Goal: Task Accomplishment & Management: Use online tool/utility

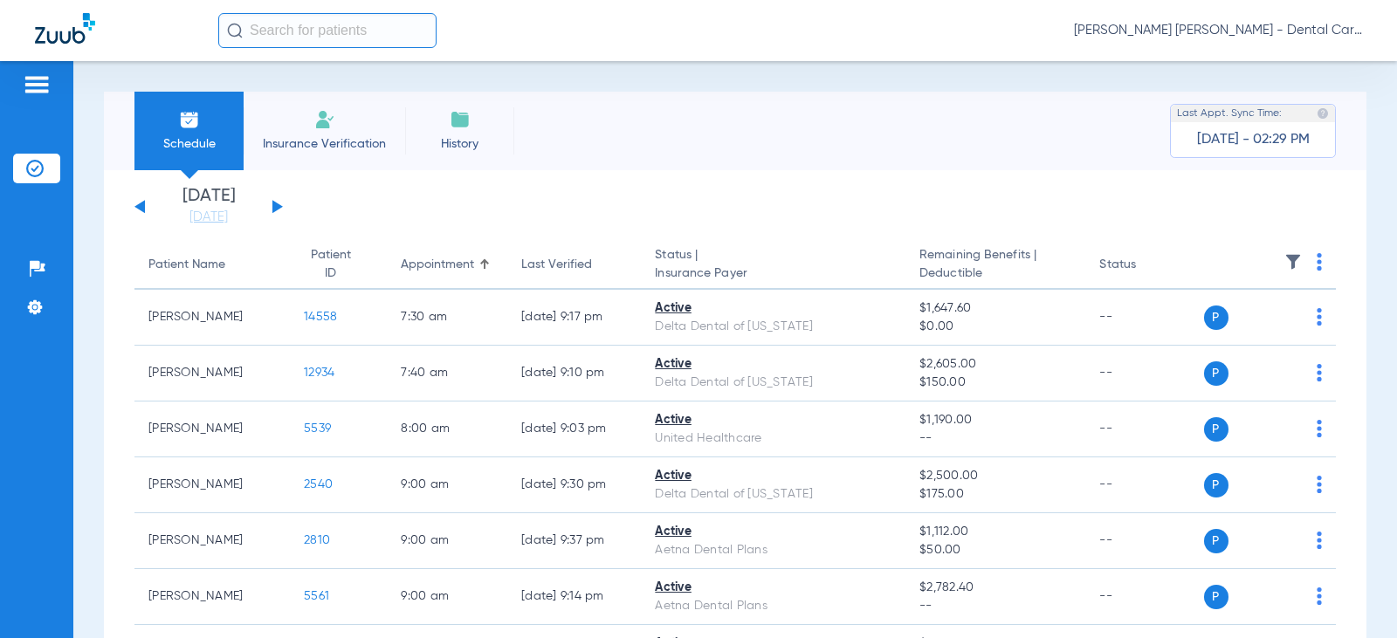
click at [273, 203] on button at bounding box center [277, 206] width 10 height 13
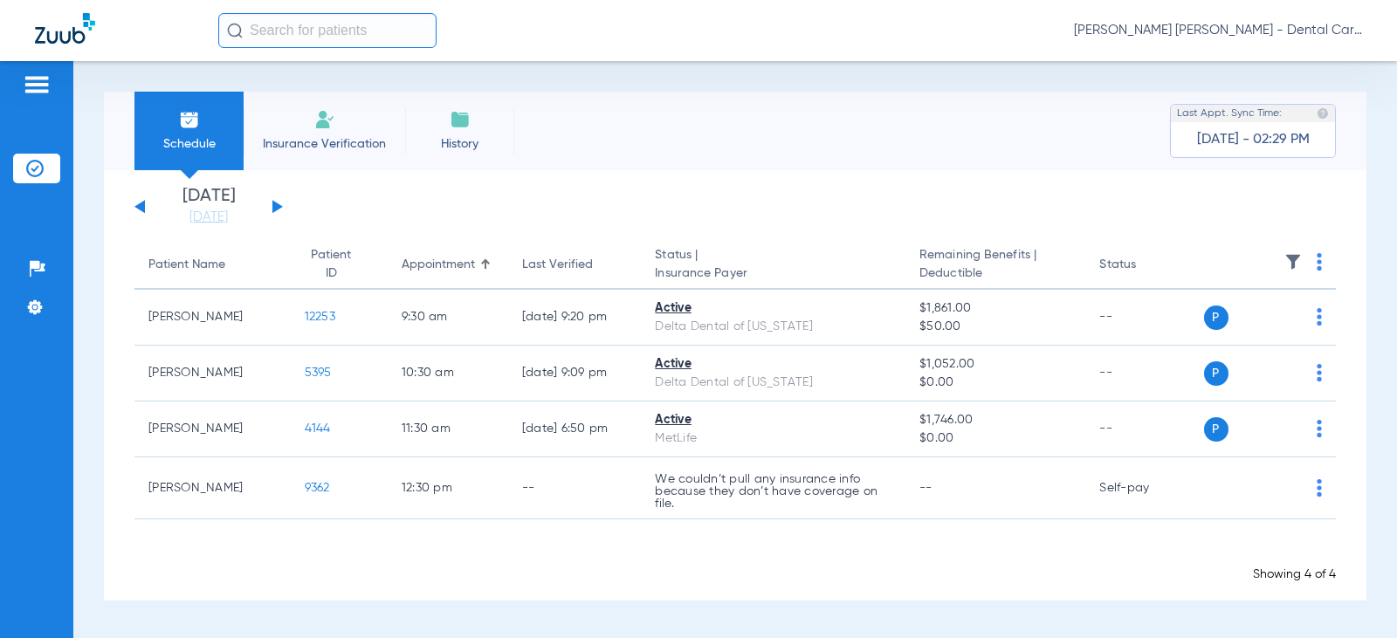
click at [274, 204] on button at bounding box center [277, 206] width 10 height 13
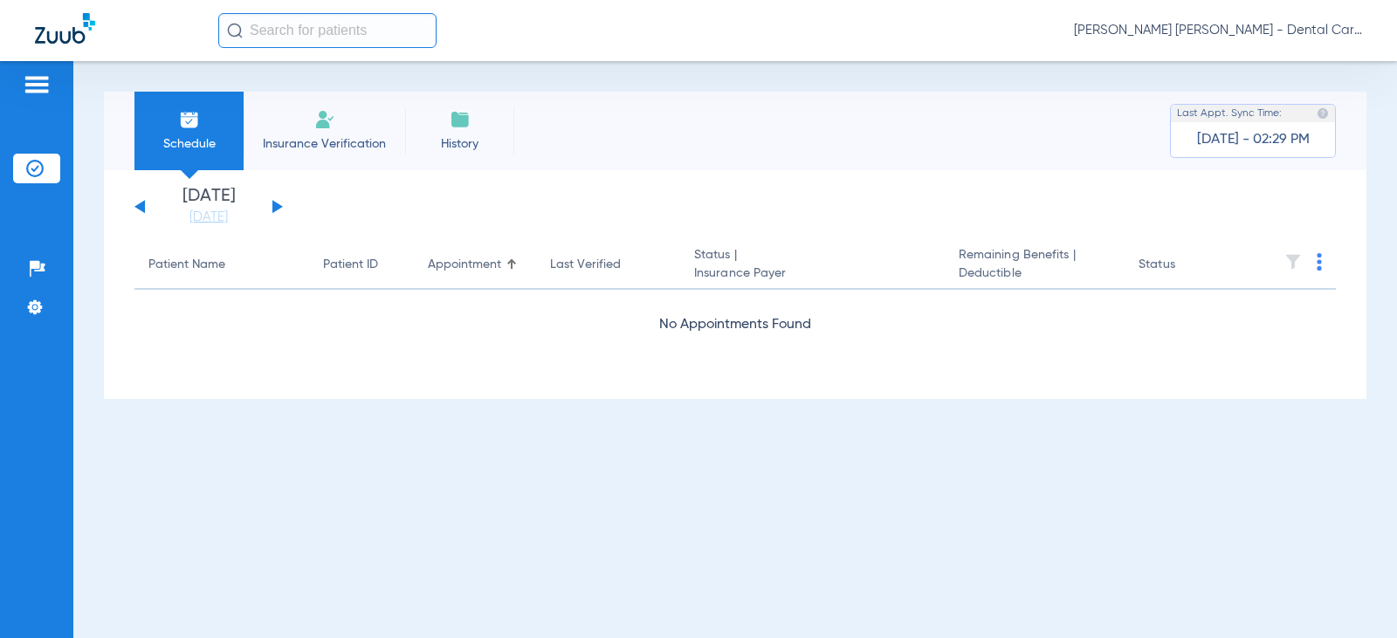
click at [274, 204] on button at bounding box center [277, 206] width 10 height 13
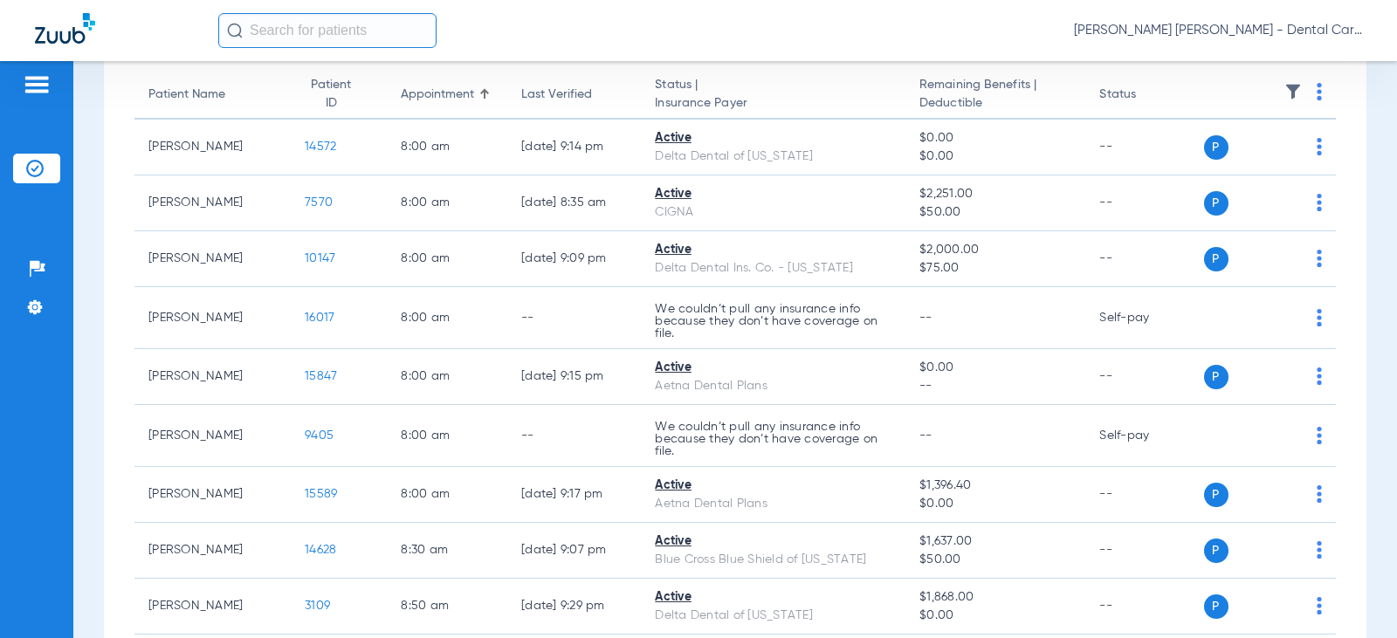
scroll to position [175, 0]
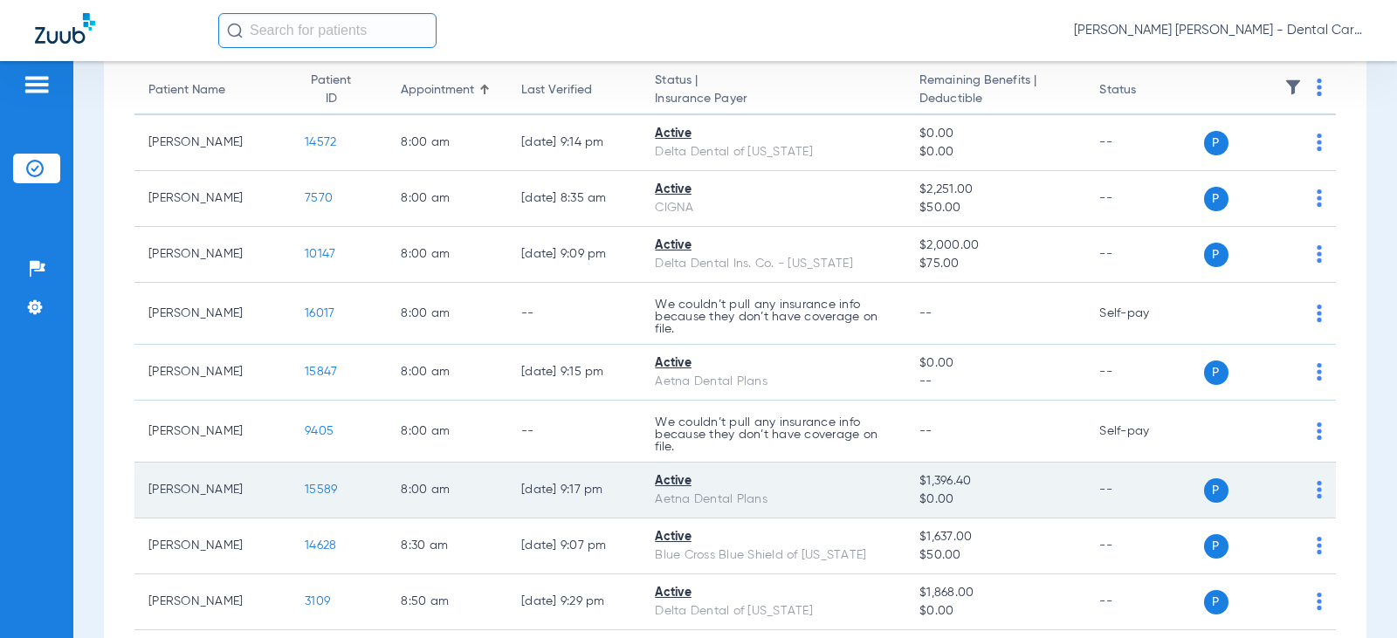
click at [307, 487] on span "15589" at bounding box center [321, 490] width 32 height 12
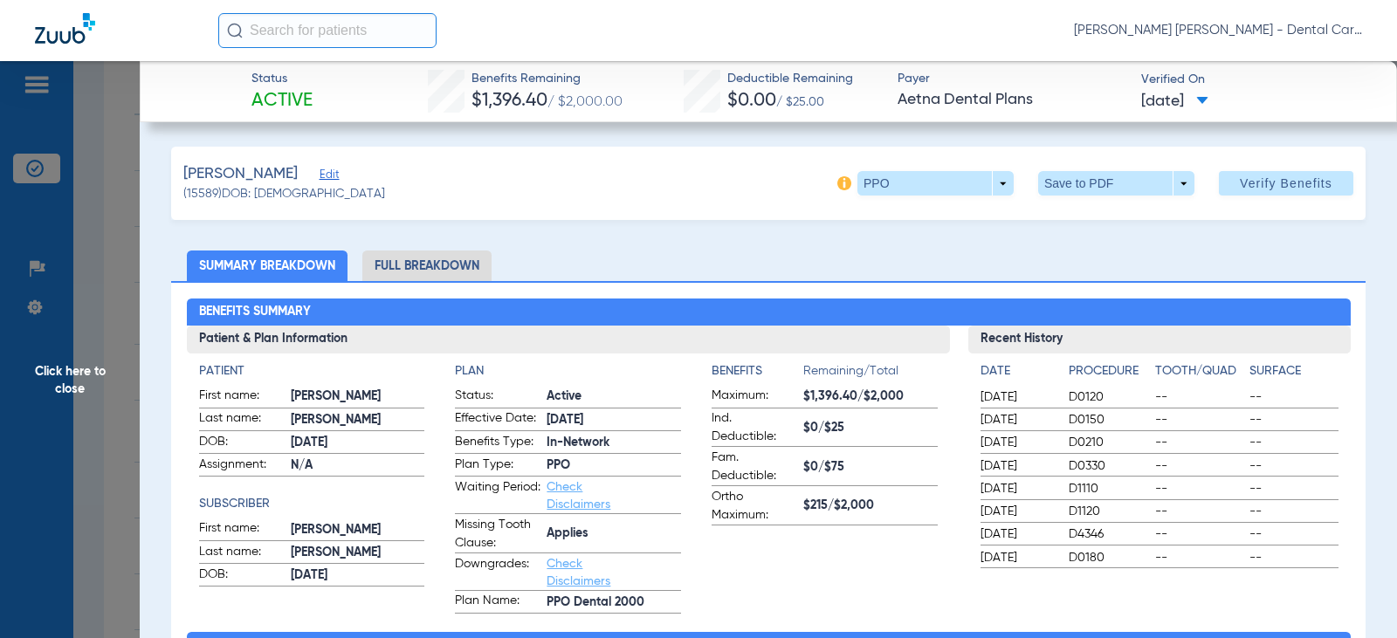
click at [425, 258] on li "Full Breakdown" at bounding box center [426, 266] width 129 height 31
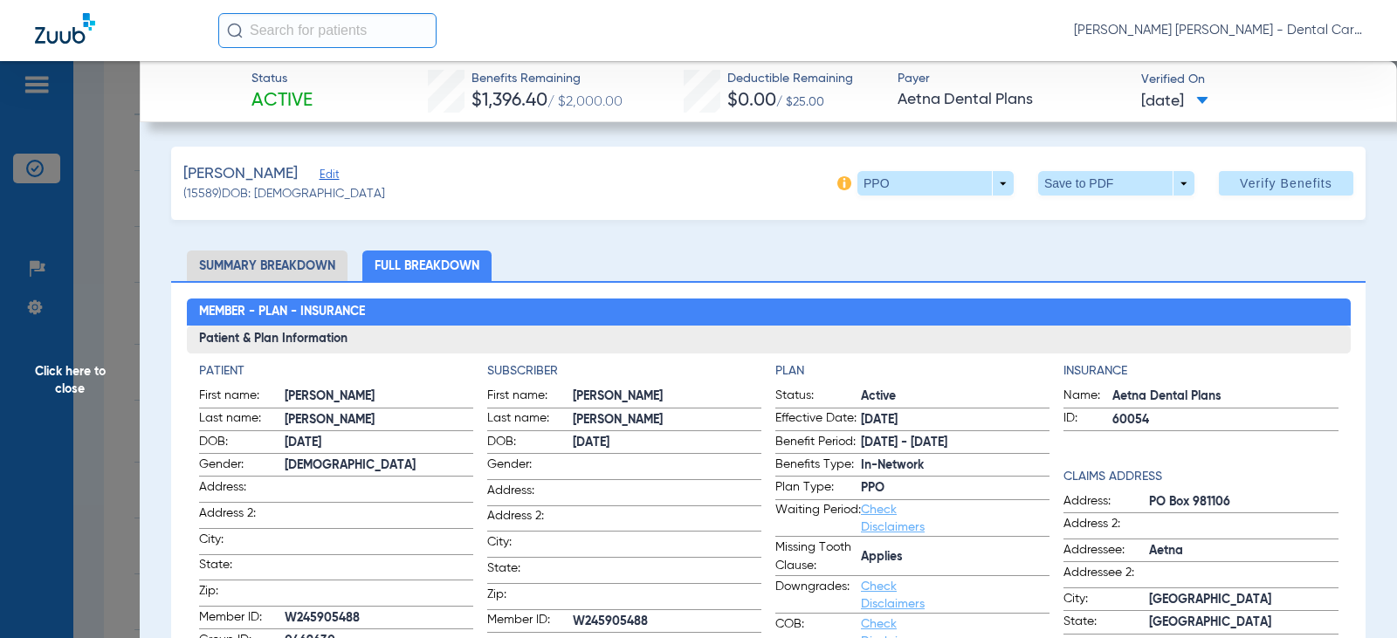
click at [1130, 181] on span at bounding box center [1116, 183] width 156 height 24
click at [1083, 224] on span "Save to PDF" at bounding box center [1109, 218] width 69 height 12
click at [72, 374] on span "Click here to close" at bounding box center [70, 380] width 140 height 638
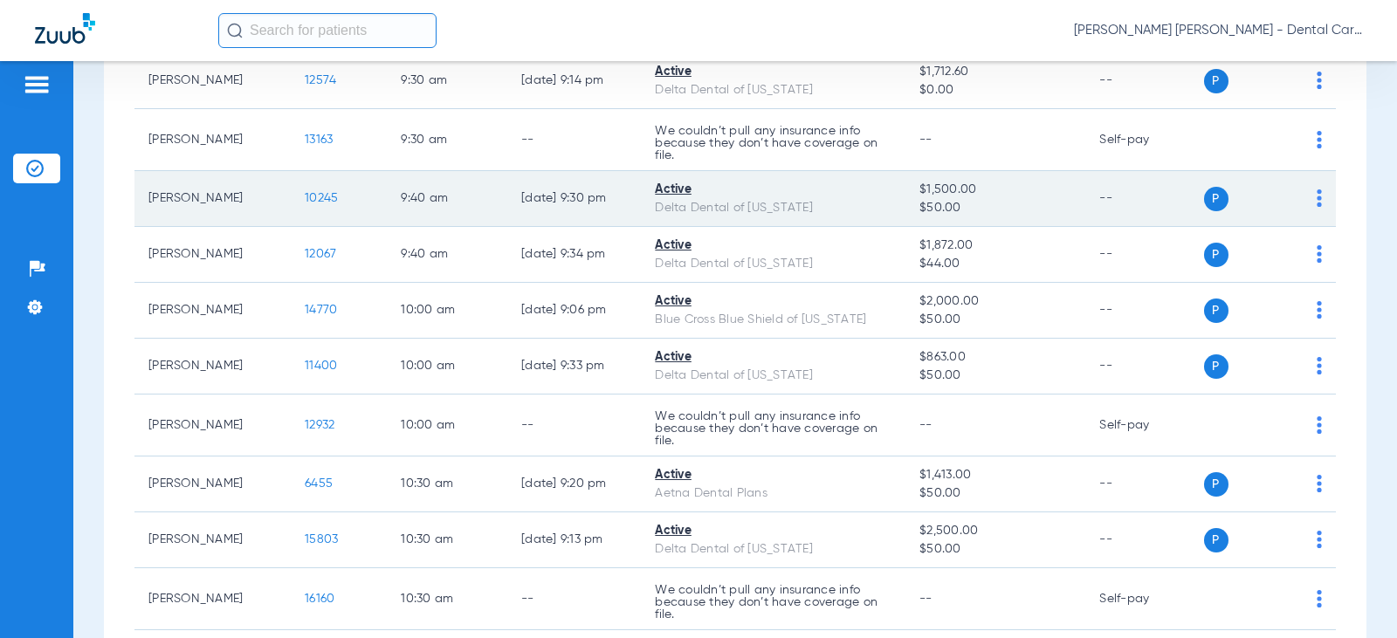
scroll to position [1048, 0]
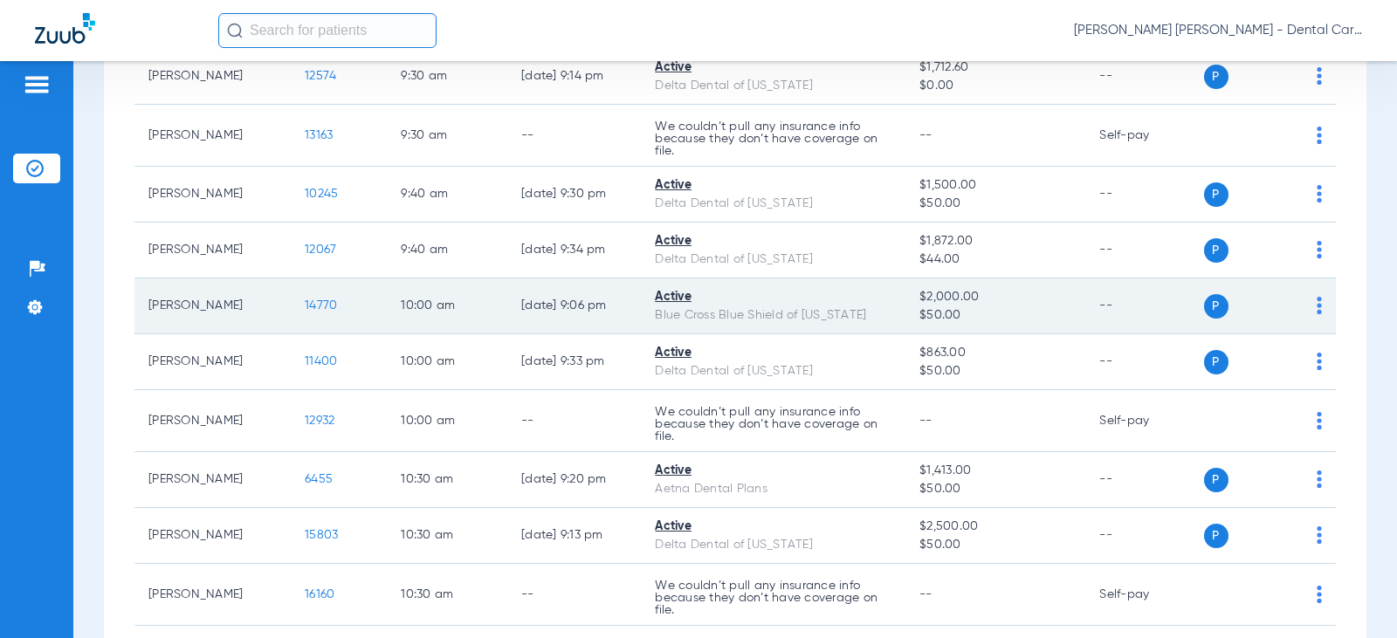
click at [312, 304] on span "14770" at bounding box center [321, 306] width 32 height 12
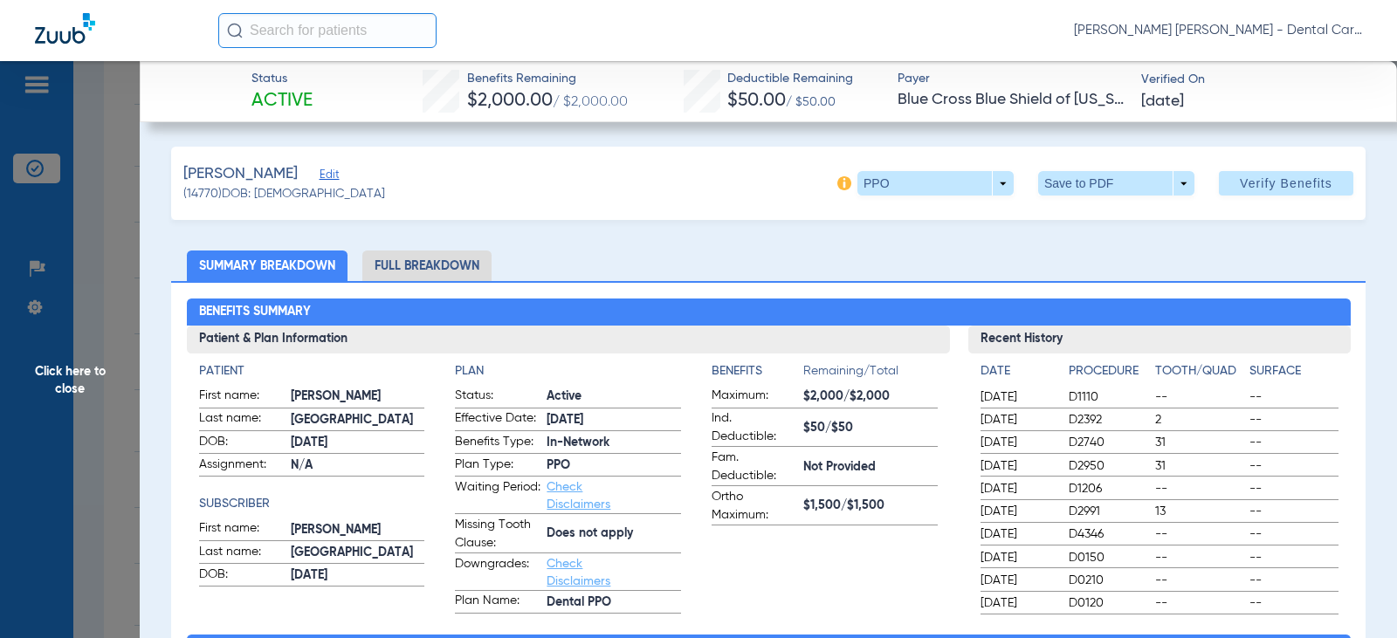
click at [446, 260] on li "Full Breakdown" at bounding box center [426, 266] width 129 height 31
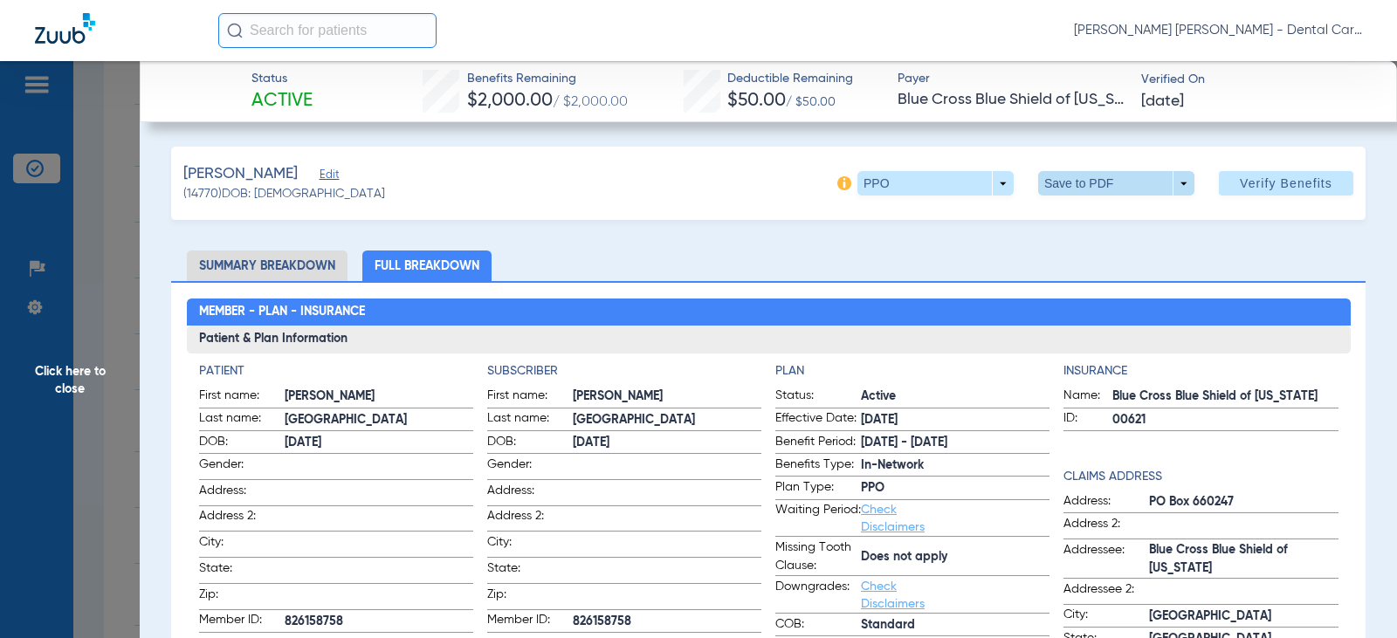
click at [1096, 175] on span at bounding box center [1117, 183] width 42 height 42
click at [1089, 219] on span "Save to PDF" at bounding box center [1109, 218] width 69 height 12
click at [59, 376] on span "Click here to close" at bounding box center [70, 380] width 140 height 638
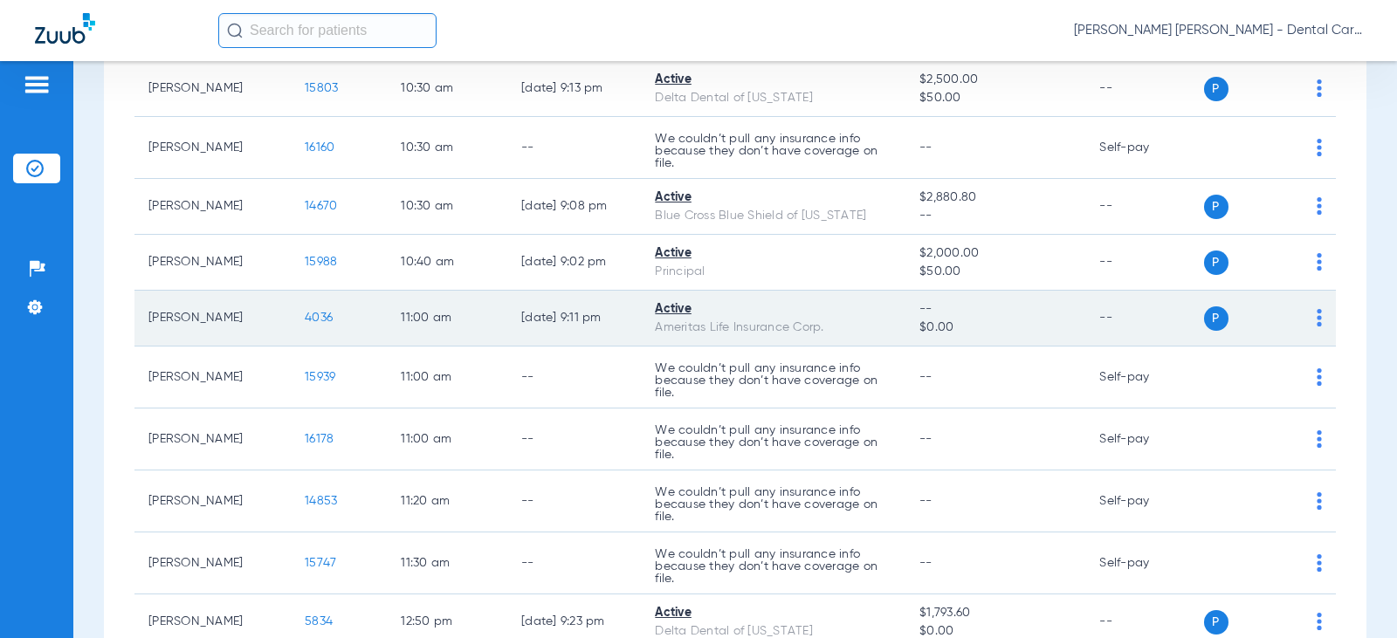
scroll to position [1572, 0]
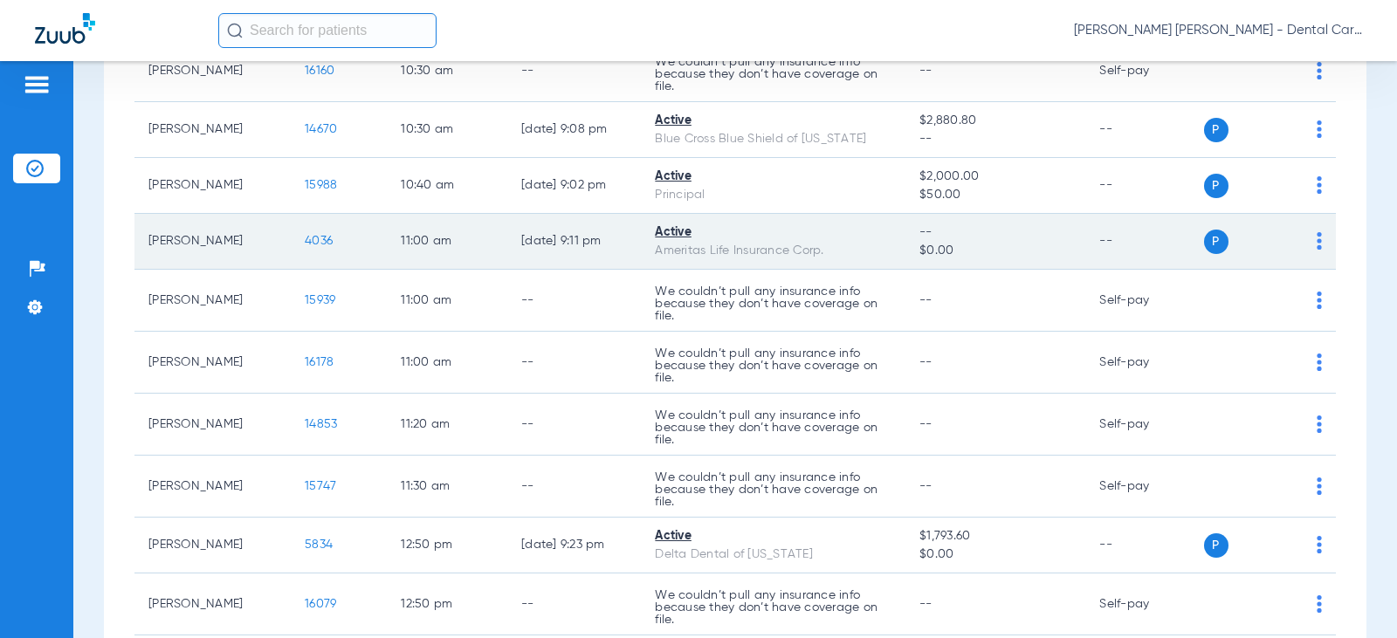
click at [306, 238] on span "4036" at bounding box center [319, 241] width 28 height 12
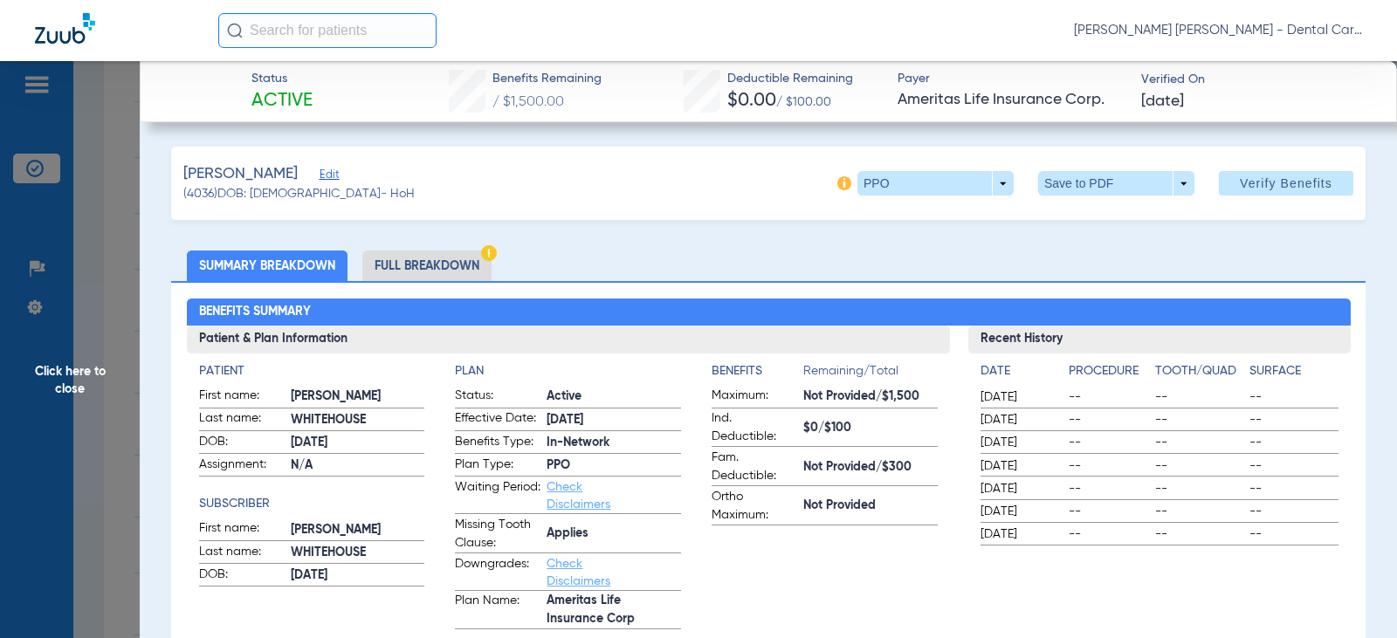
click at [455, 269] on li "Full Breakdown" at bounding box center [426, 266] width 129 height 31
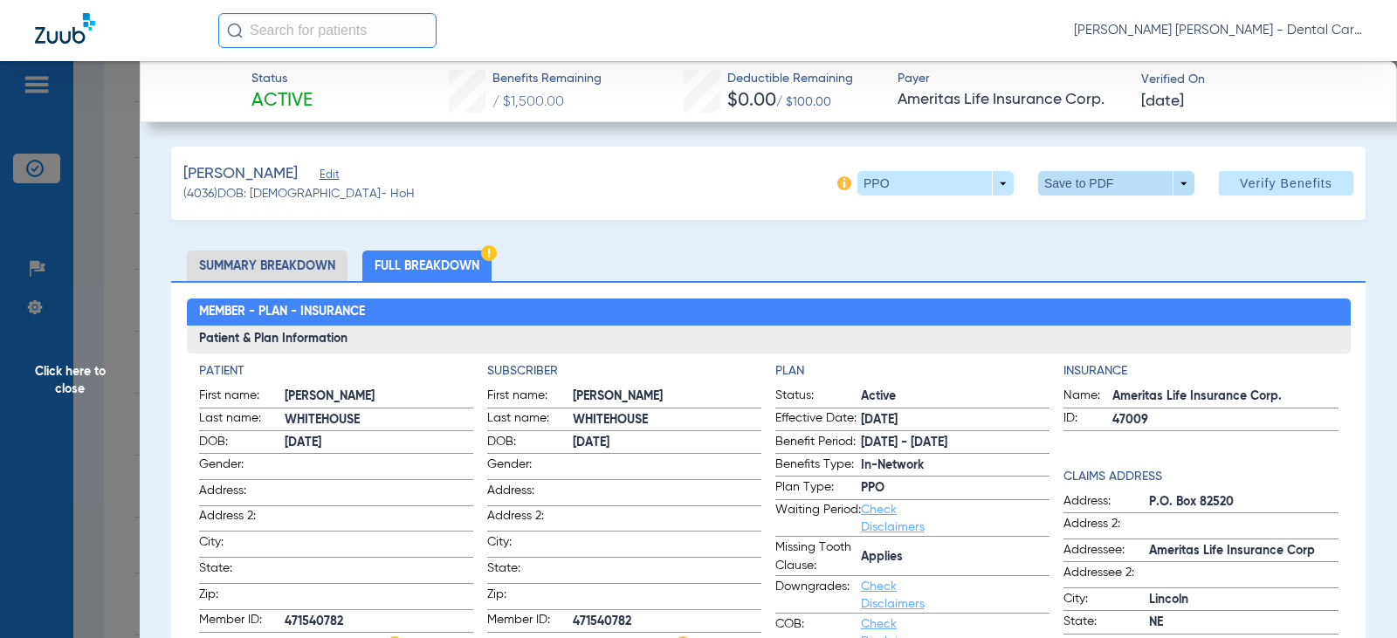
click at [1066, 185] on span at bounding box center [1116, 183] width 156 height 24
click at [1086, 216] on span "Save to PDF" at bounding box center [1109, 218] width 69 height 12
drag, startPoint x: 56, startPoint y: 395, endPoint x: 66, endPoint y: 386, distance: 13.6
click at [58, 393] on span "Click here to close" at bounding box center [70, 380] width 140 height 638
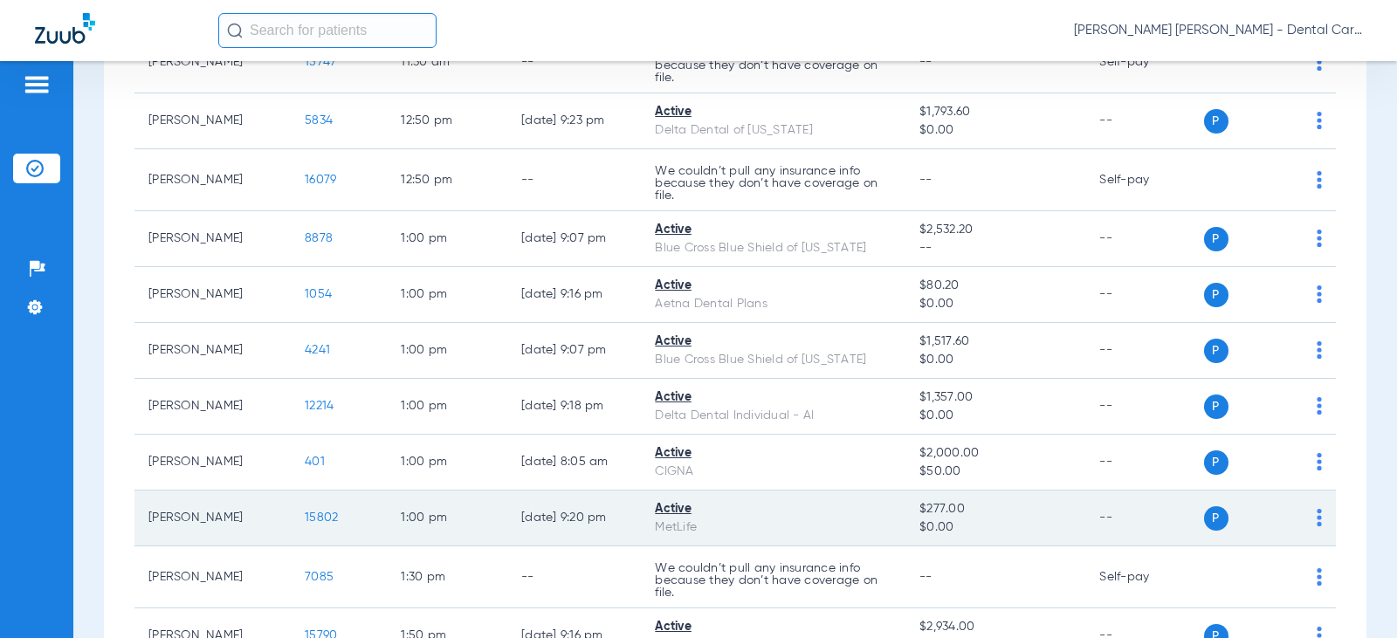
scroll to position [2096, 0]
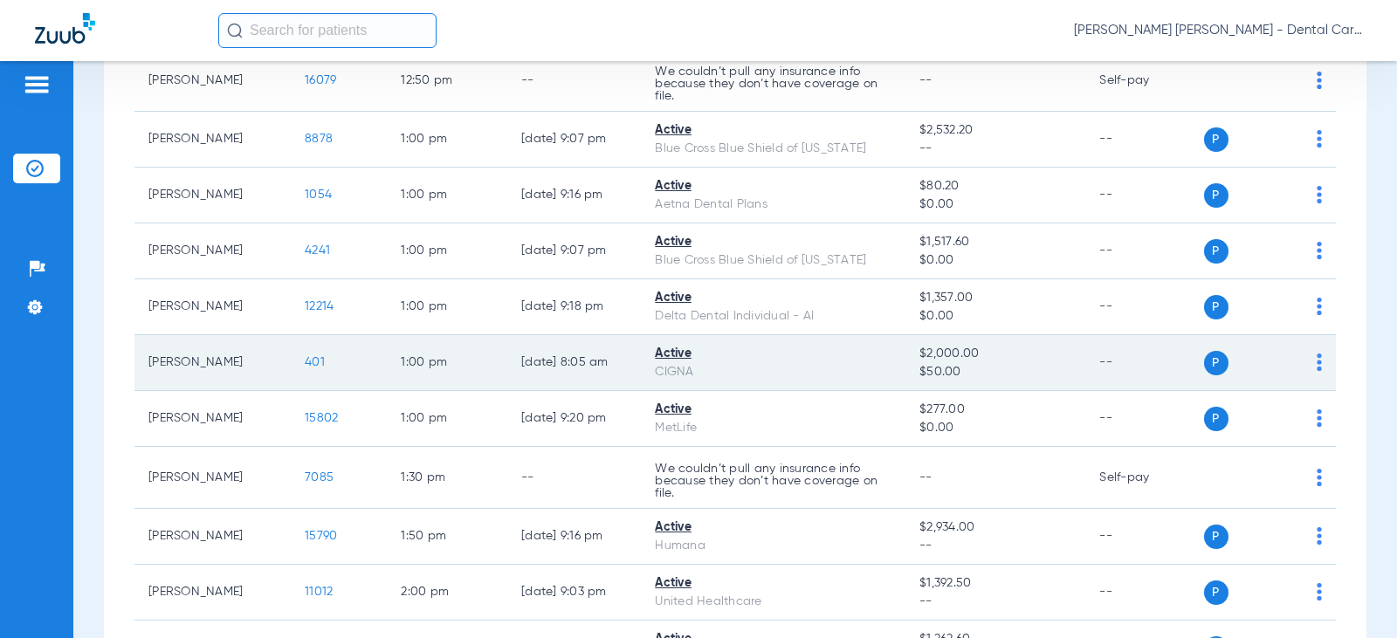
click at [306, 361] on span "401" at bounding box center [315, 362] width 20 height 12
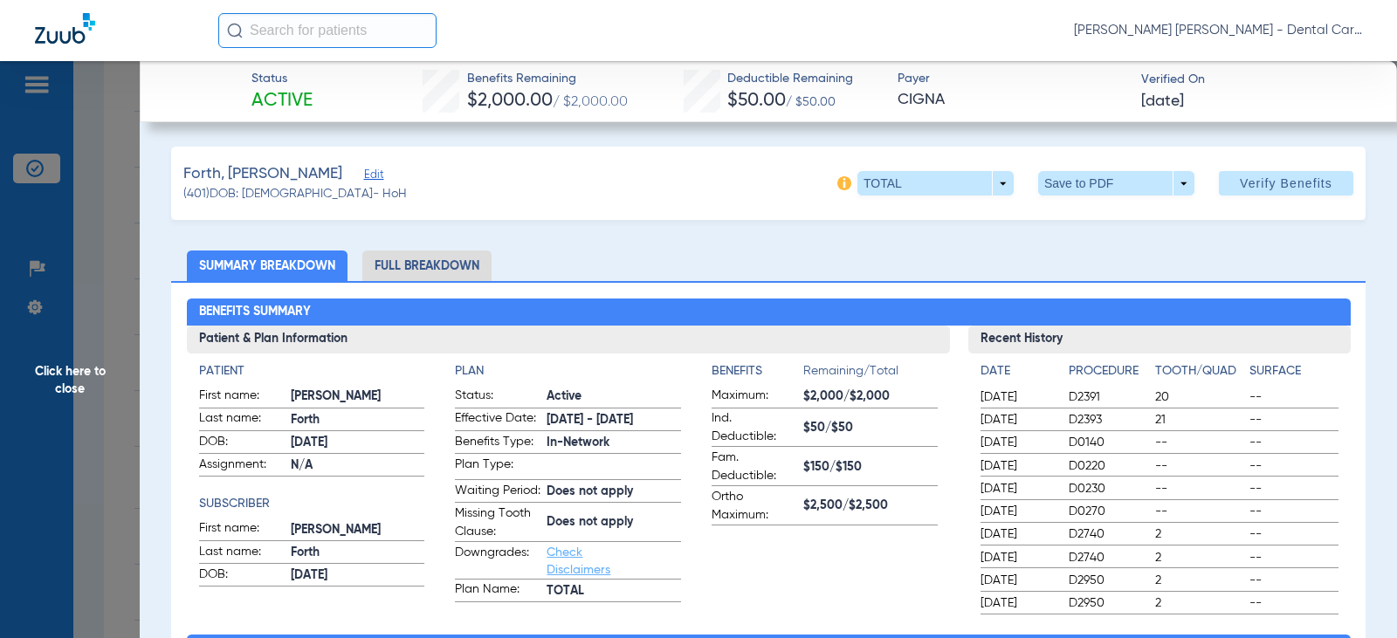
click at [439, 254] on li "Full Breakdown" at bounding box center [426, 266] width 129 height 31
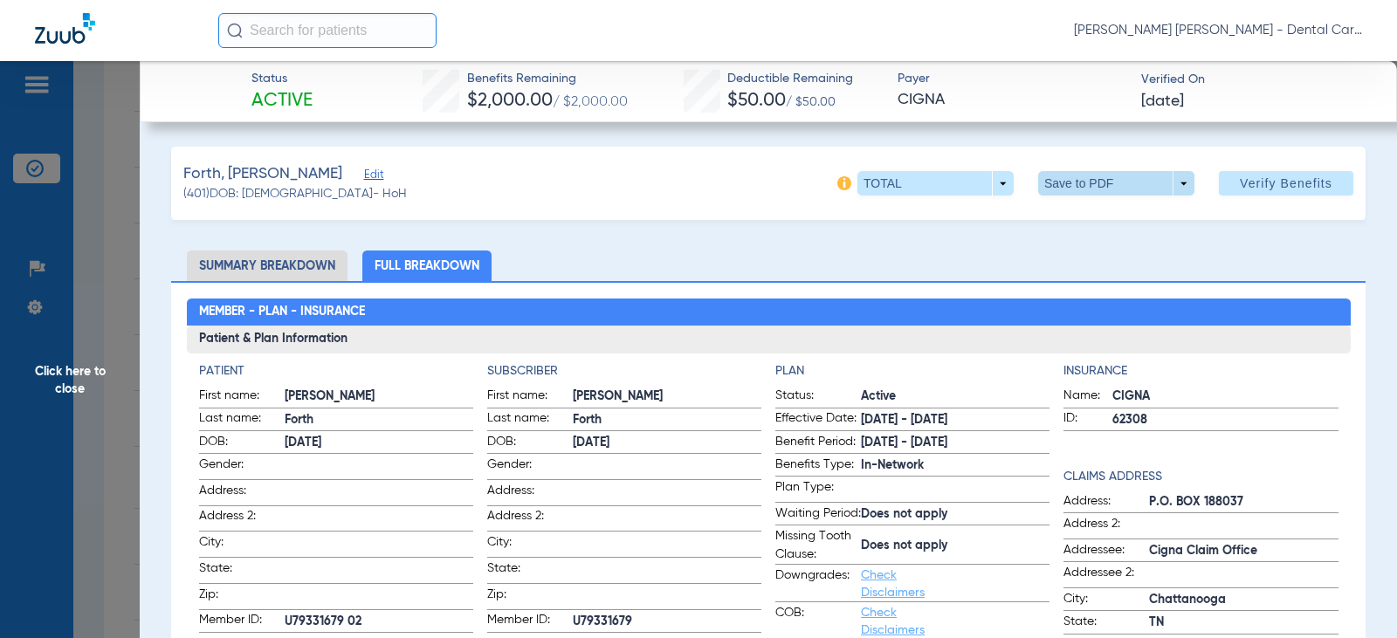
click at [1111, 189] on span at bounding box center [1117, 183] width 42 height 42
click at [1087, 215] on span "Save to PDF" at bounding box center [1109, 218] width 69 height 12
click at [81, 366] on span "Click here to close" at bounding box center [70, 380] width 140 height 638
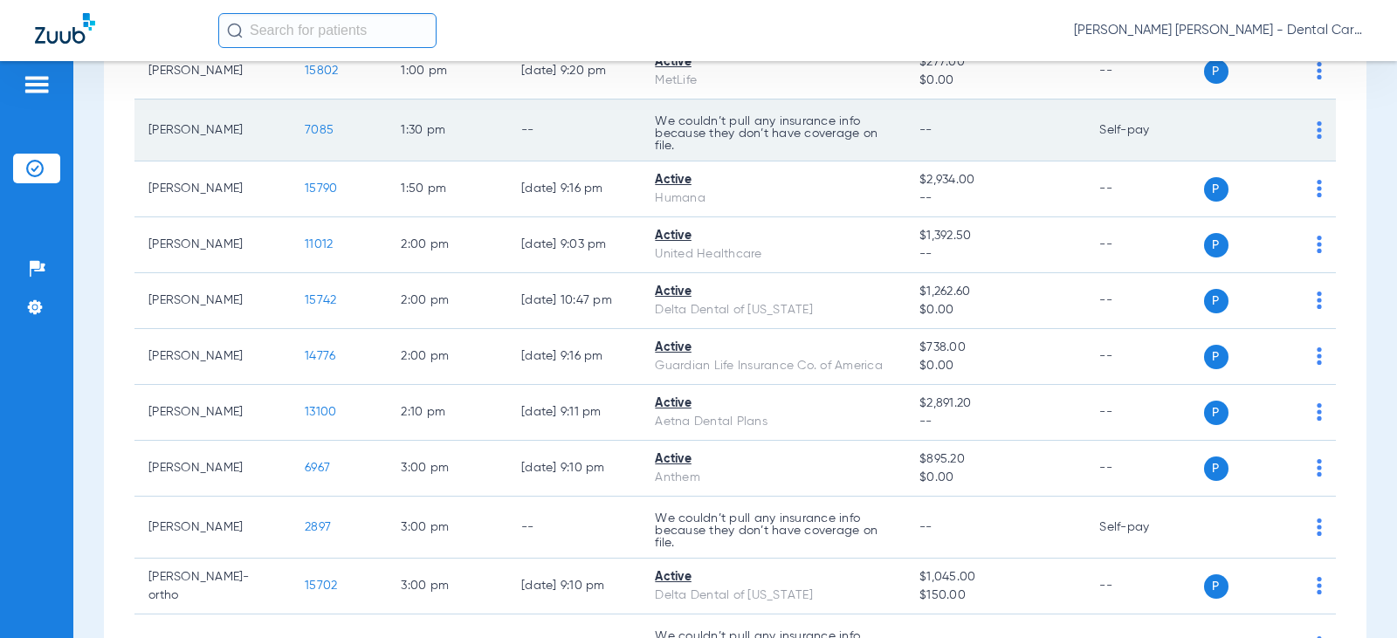
scroll to position [2445, 0]
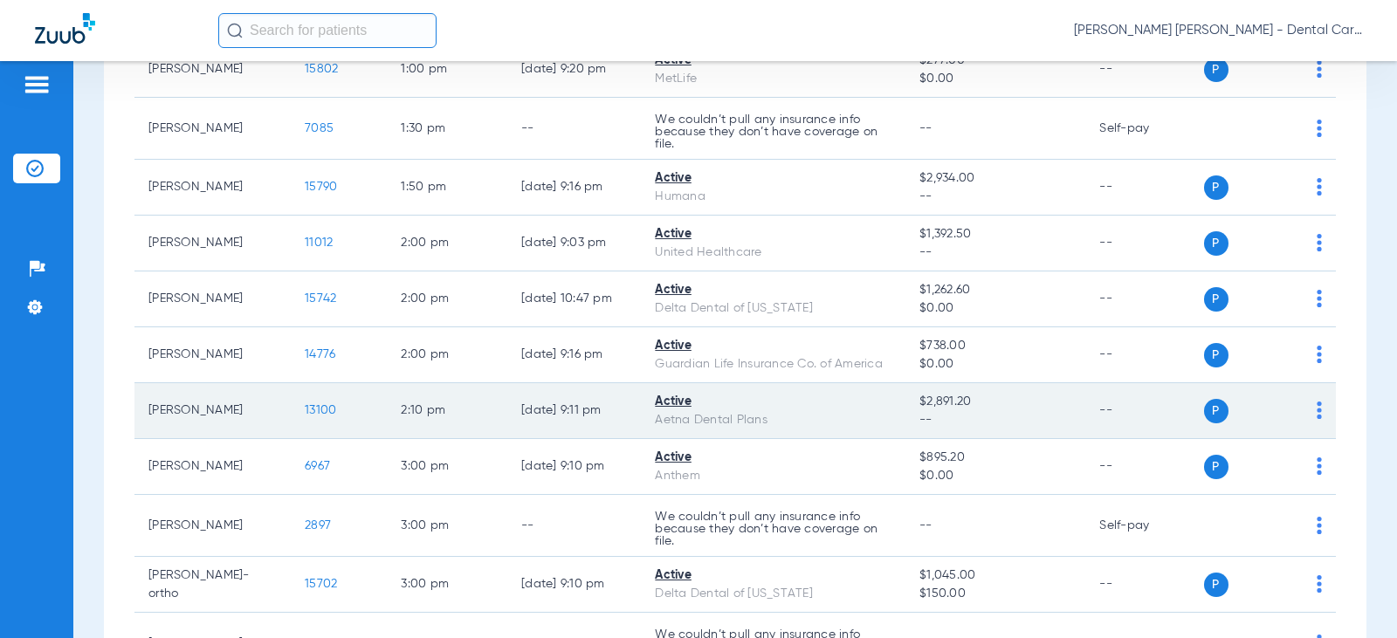
click at [316, 409] on span "13100" at bounding box center [320, 410] width 31 height 12
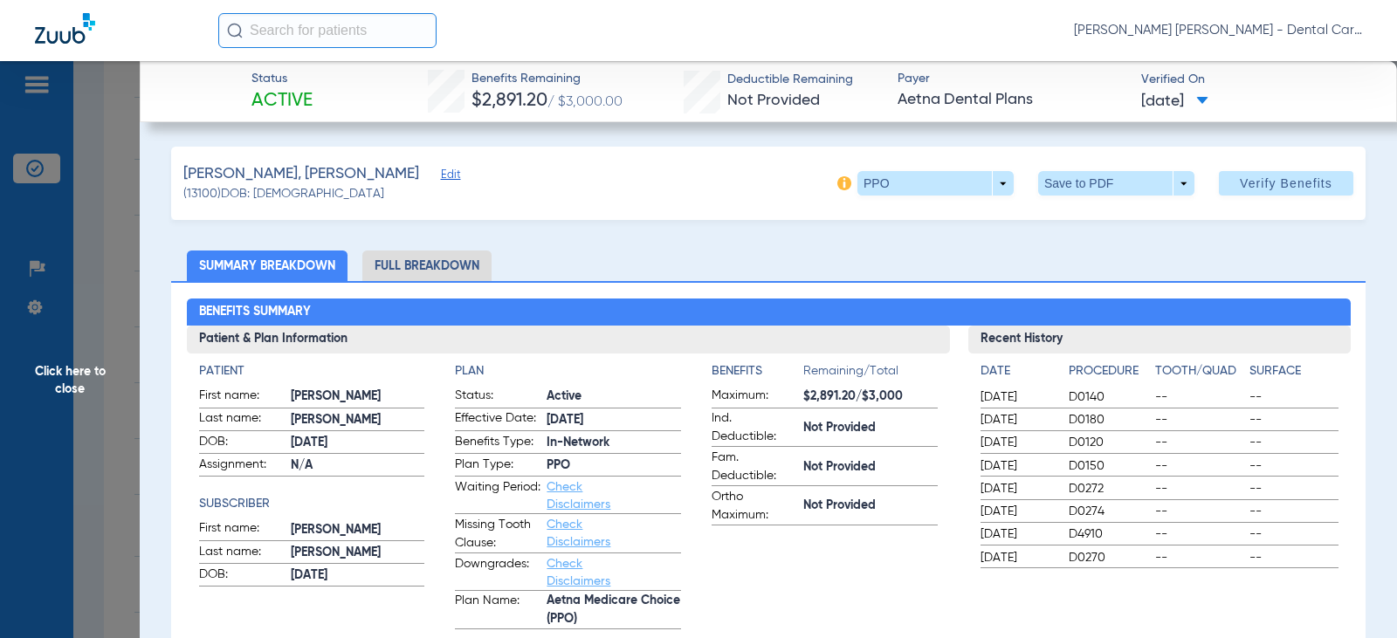
click at [459, 260] on li "Full Breakdown" at bounding box center [426, 266] width 129 height 31
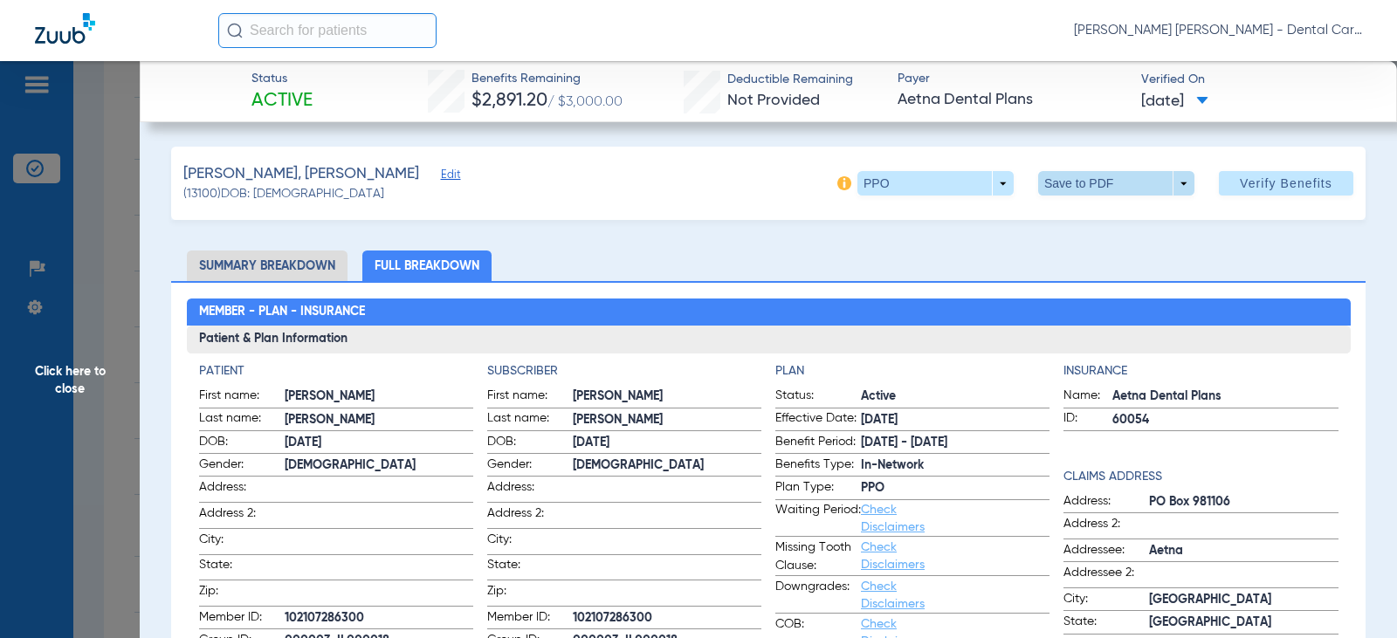
click at [1072, 182] on span at bounding box center [1116, 183] width 156 height 24
click at [1080, 218] on span "Save to PDF" at bounding box center [1109, 218] width 69 height 12
click at [95, 377] on span "Click here to close" at bounding box center [70, 380] width 140 height 638
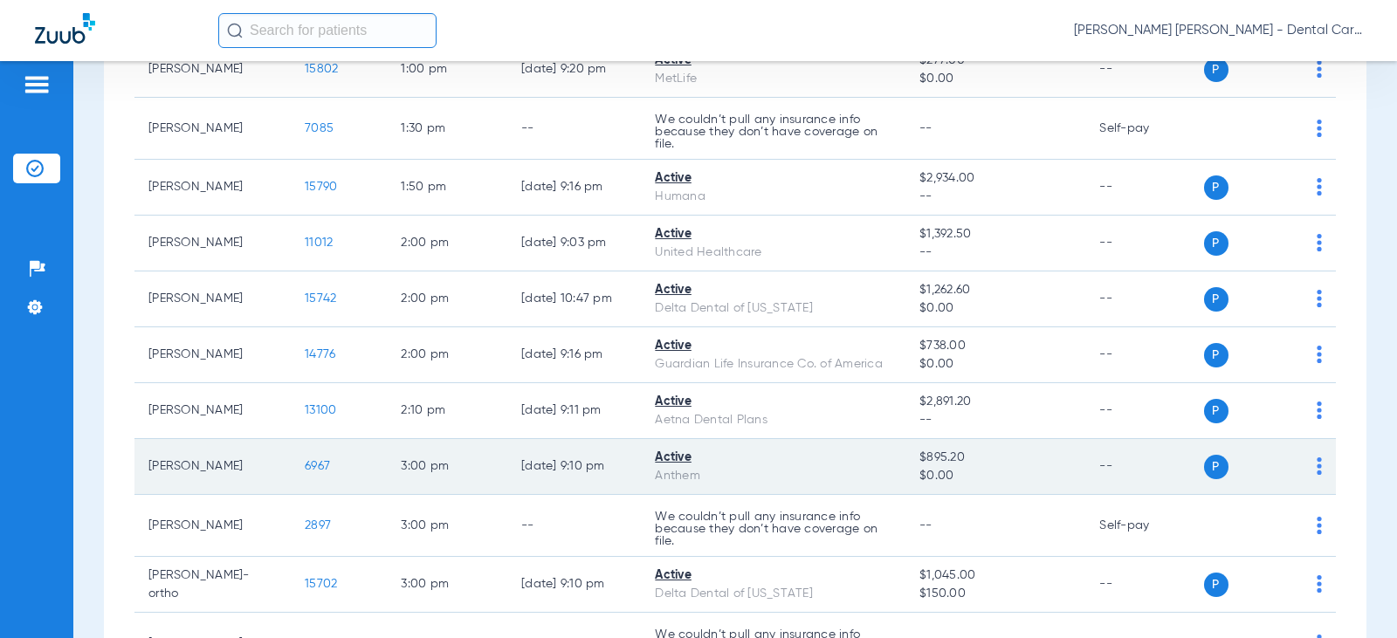
click at [305, 464] on span "6967" at bounding box center [317, 466] width 25 height 12
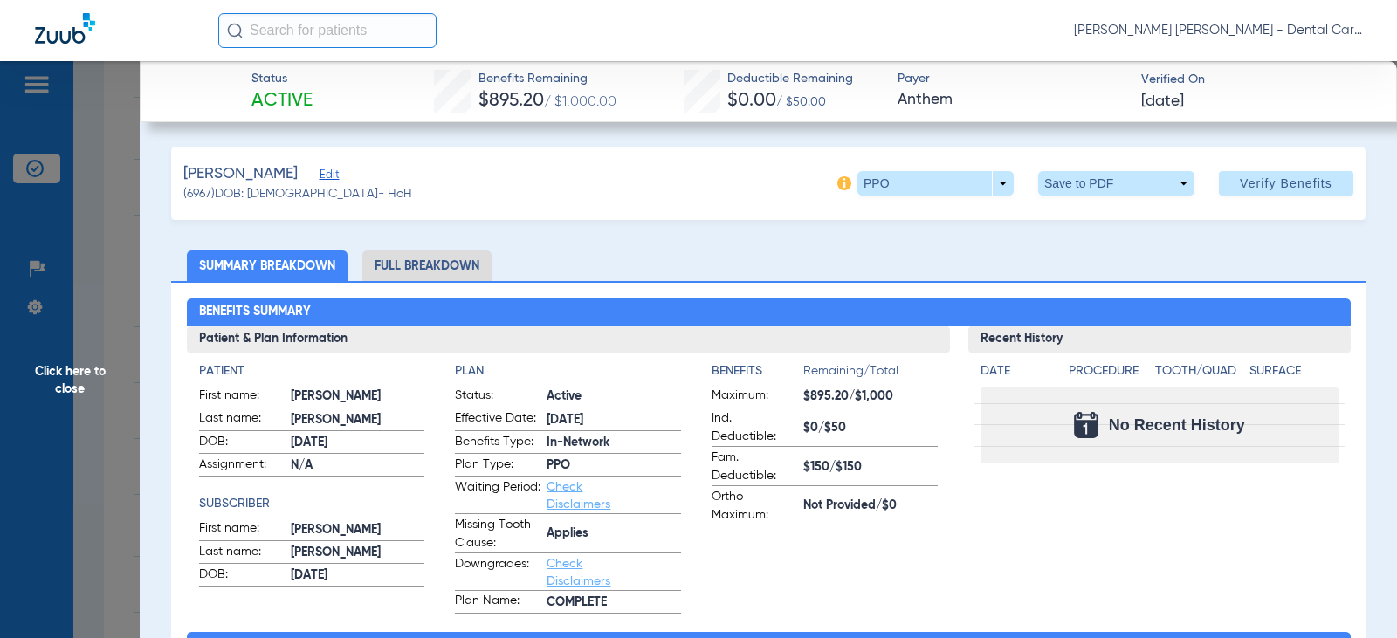
click at [419, 258] on li "Full Breakdown" at bounding box center [426, 266] width 129 height 31
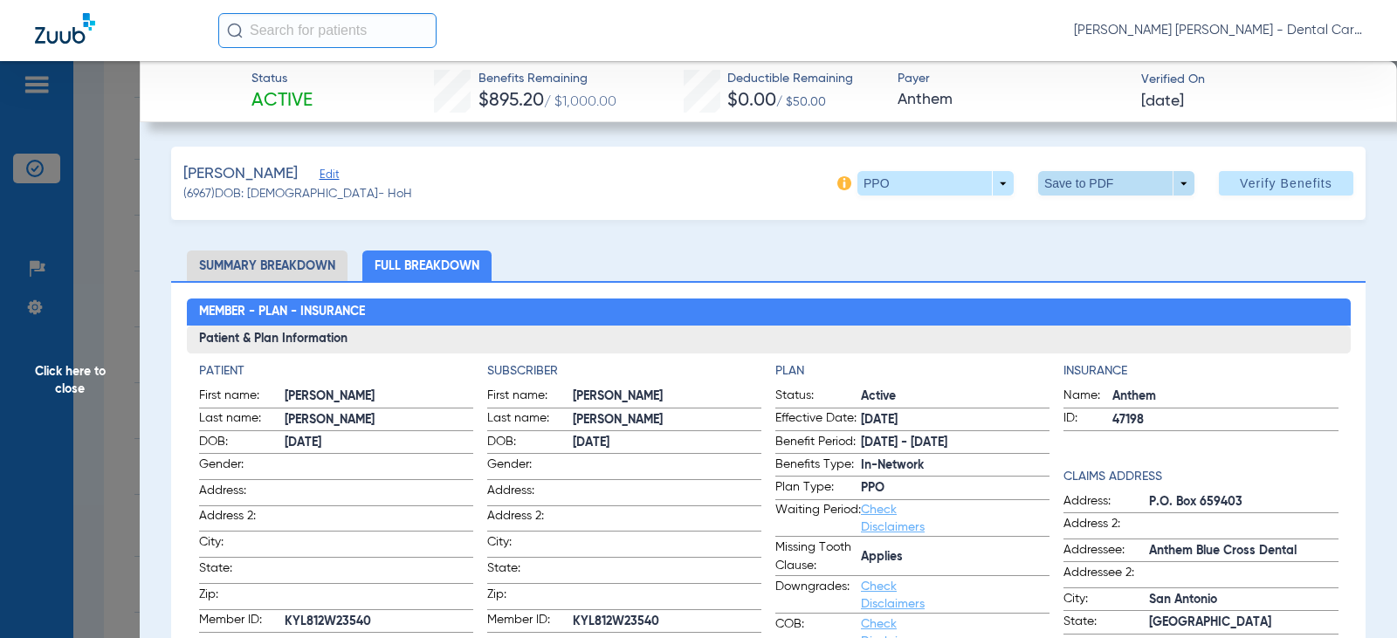
click at [1096, 181] on span at bounding box center [1117, 183] width 42 height 42
click at [1085, 216] on span "Save to PDF" at bounding box center [1109, 218] width 69 height 12
click at [83, 382] on span "Click here to close" at bounding box center [70, 380] width 140 height 638
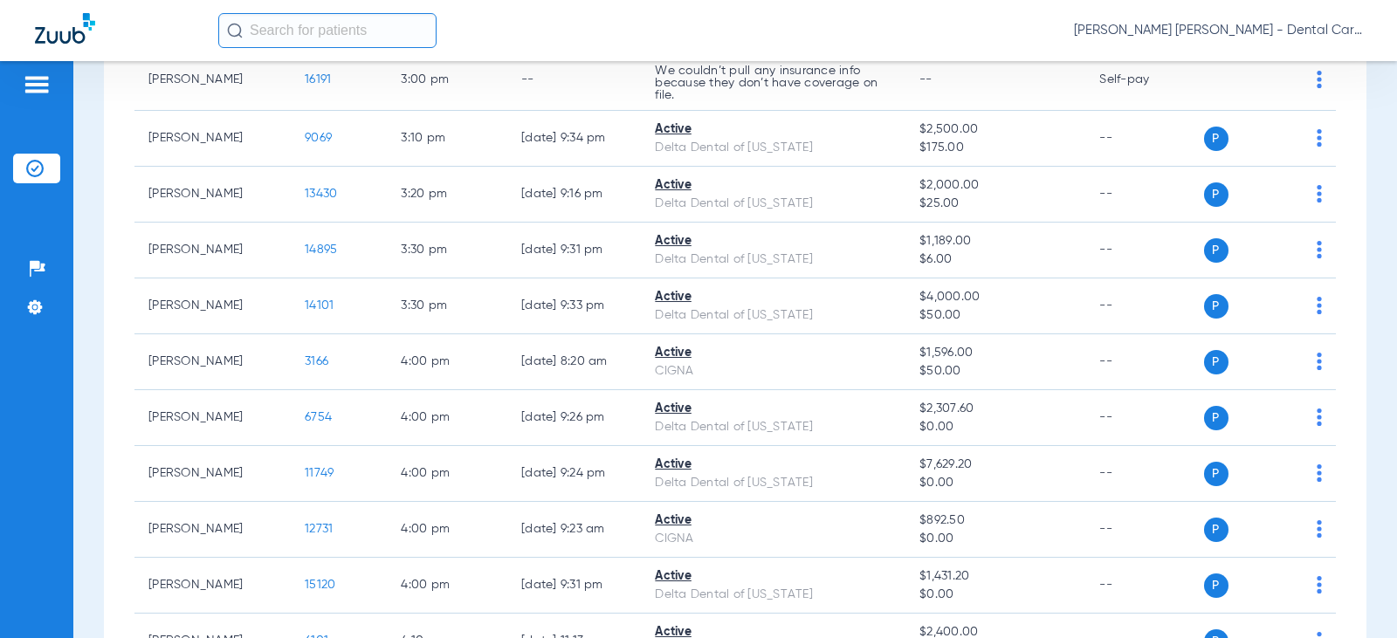
scroll to position [3056, 0]
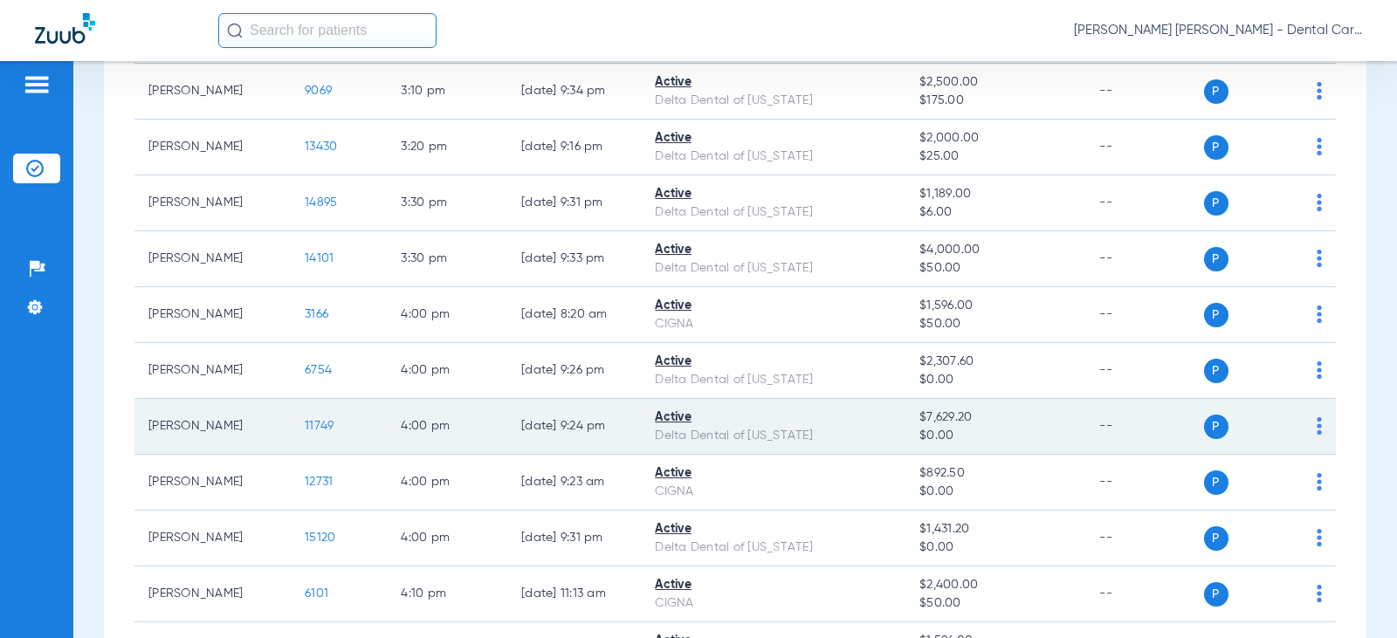
click at [308, 432] on span "11749" at bounding box center [319, 426] width 29 height 12
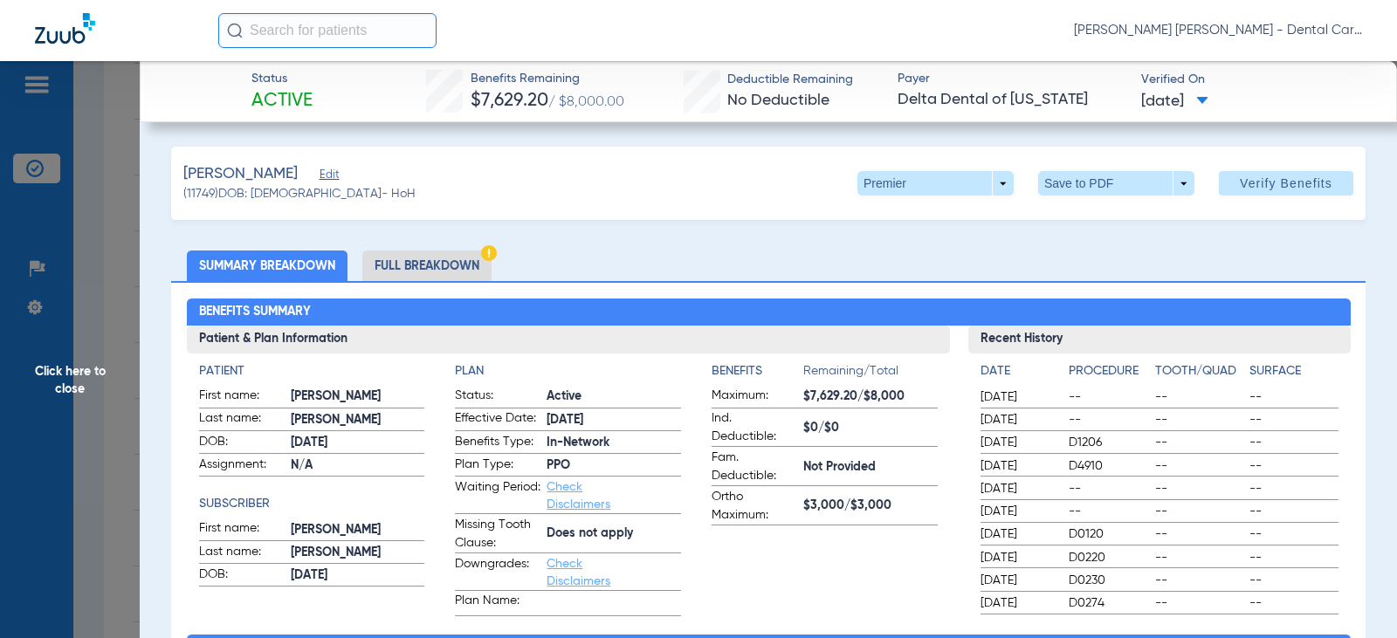
click at [438, 260] on li "Full Breakdown" at bounding box center [426, 266] width 129 height 31
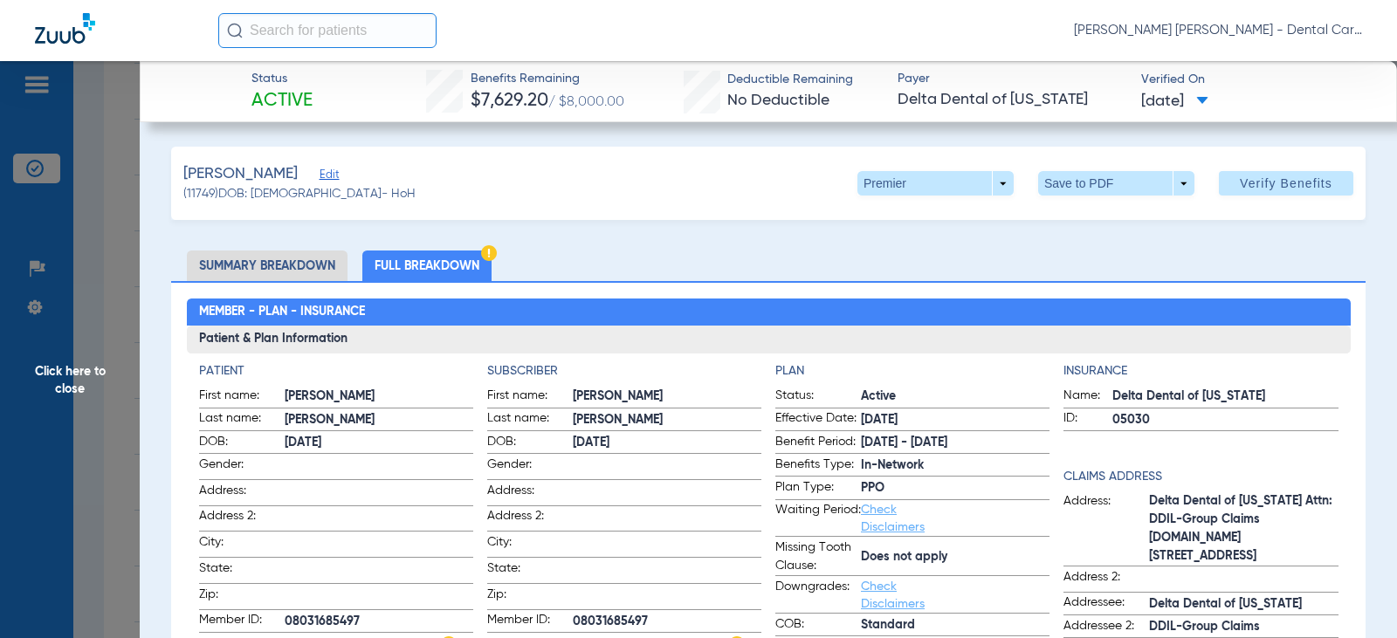
click at [1108, 183] on span at bounding box center [1117, 183] width 42 height 42
click at [1096, 212] on span "Save to PDF" at bounding box center [1109, 218] width 69 height 12
drag, startPoint x: 73, startPoint y: 366, endPoint x: 82, endPoint y: 357, distance: 12.4
click at [81, 359] on span "Click here to close" at bounding box center [70, 380] width 140 height 638
